Goal: Information Seeking & Learning: Learn about a topic

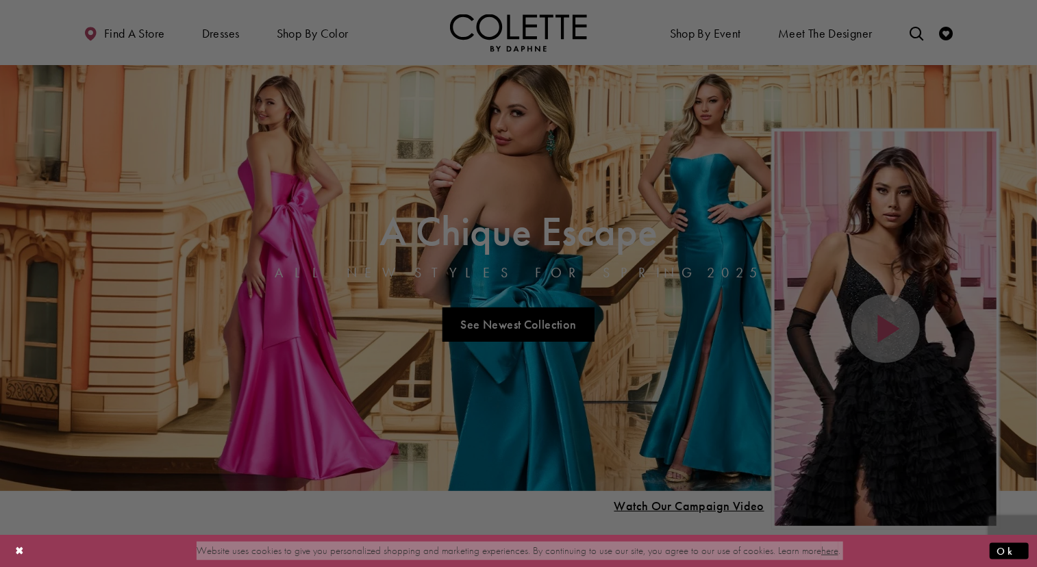
drag, startPoint x: 0, startPoint y: 0, endPoint x: 1037, endPoint y: 162, distance: 1049.3
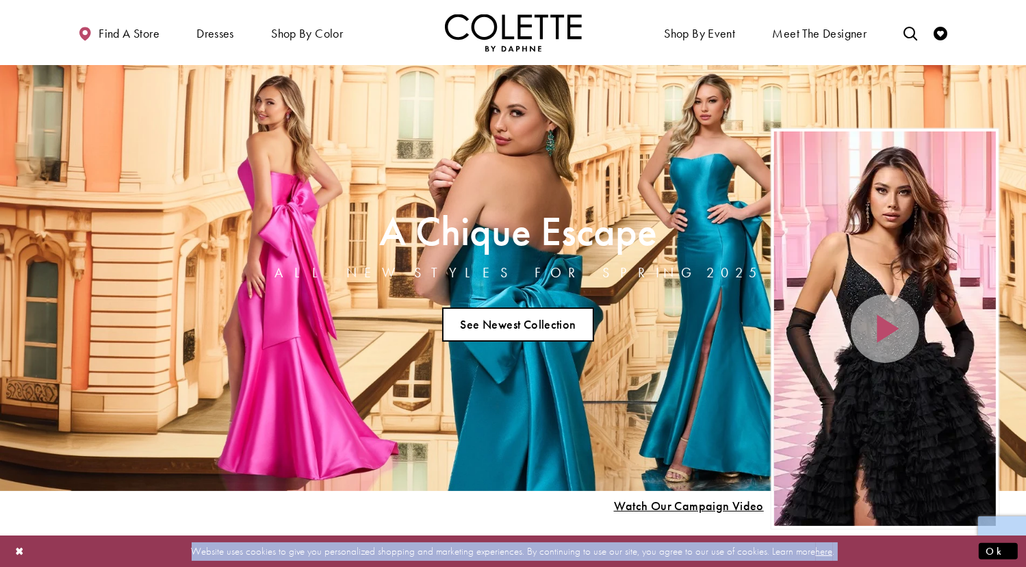
click at [544, 320] on link "See Newest Collection" at bounding box center [518, 324] width 152 height 34
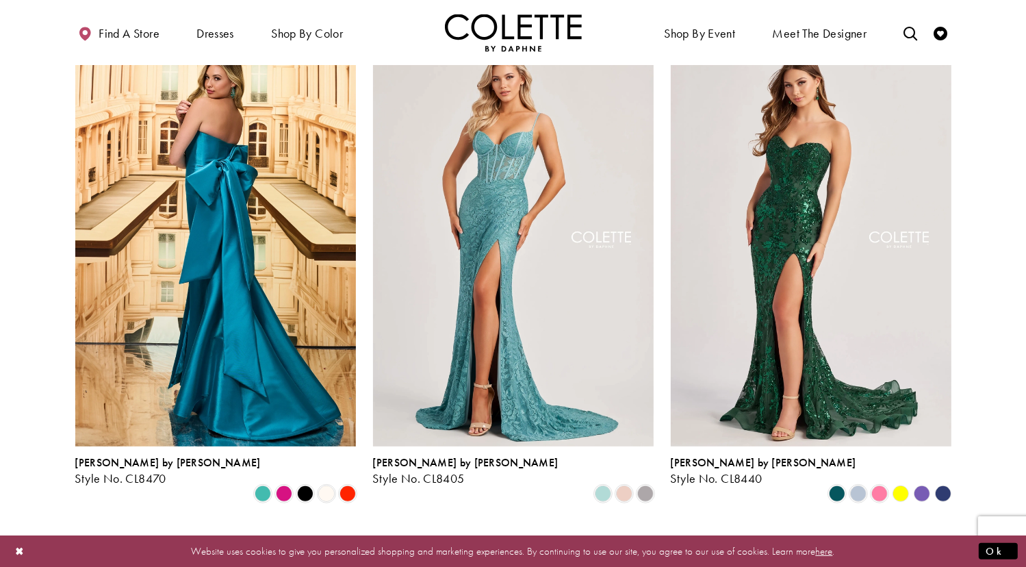
scroll to position [438, 0]
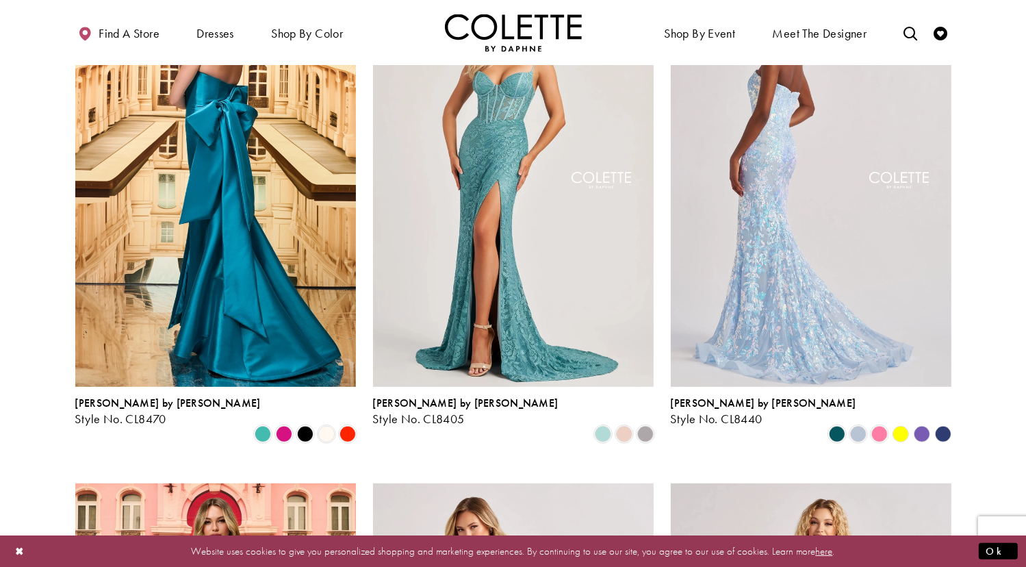
click at [744, 163] on img "Visit Colette by Daphne Style No. CL8440 Page" at bounding box center [811, 182] width 281 height 408
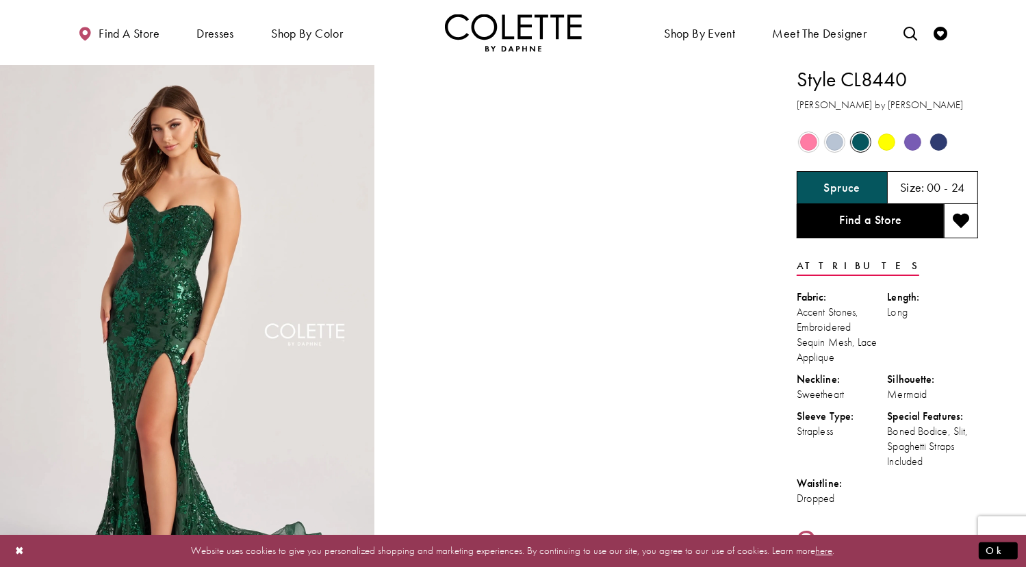
click at [808, 146] on span "Product color controls state depends on size chosen" at bounding box center [808, 142] width 17 height 17
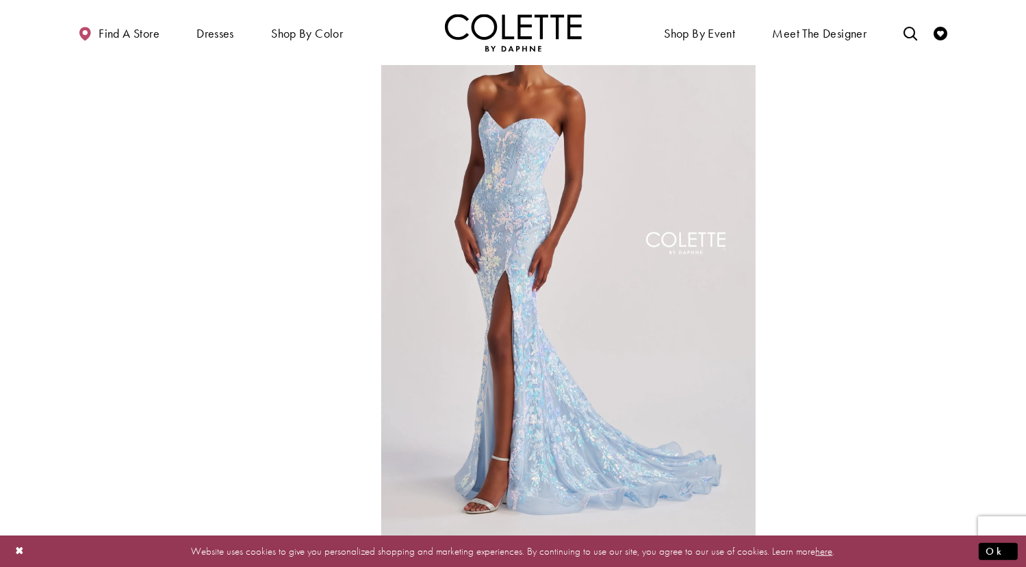
scroll to position [564, 0]
